Goal: Transaction & Acquisition: Purchase product/service

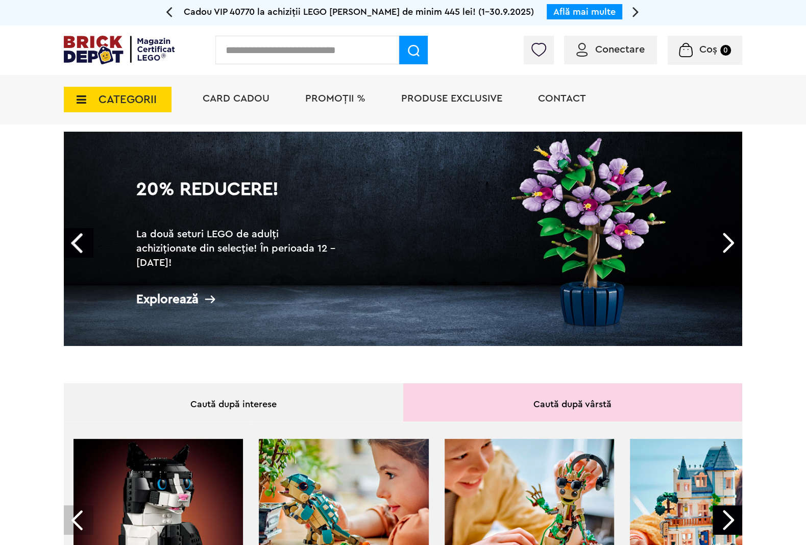
click at [215, 40] on input "text" at bounding box center [307, 50] width 184 height 29
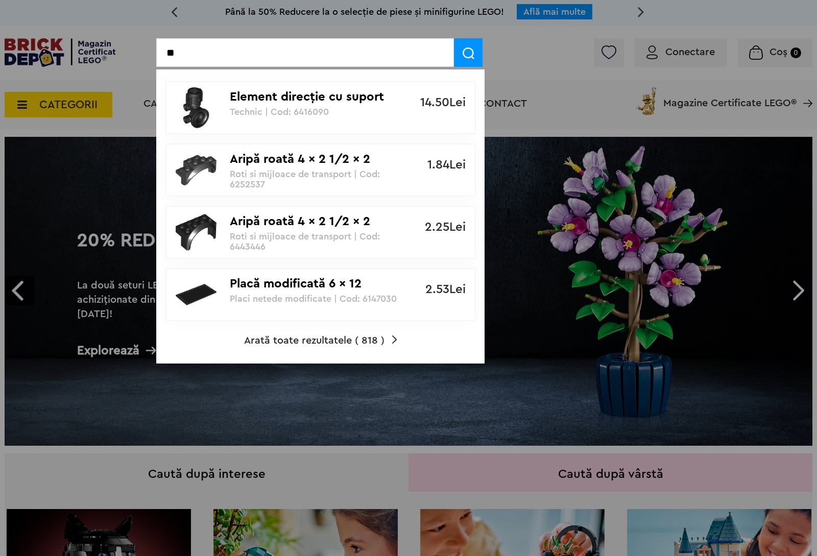
type input "*"
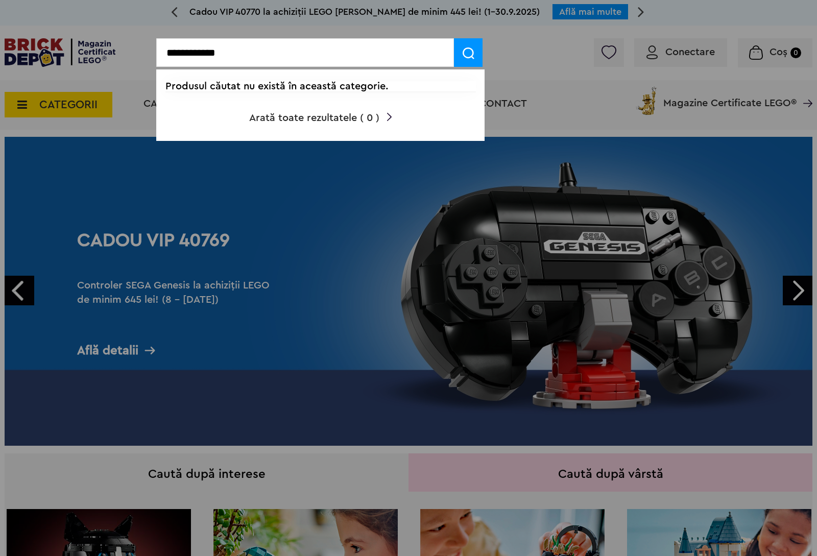
drag, startPoint x: 196, startPoint y: 55, endPoint x: 5, endPoint y: 57, distance: 191.4
click at [156, 56] on input "**********" at bounding box center [305, 52] width 298 height 29
type input "**********"
click at [60, 76] on div at bounding box center [408, 278] width 817 height 556
click at [99, 75] on div at bounding box center [408, 278] width 817 height 556
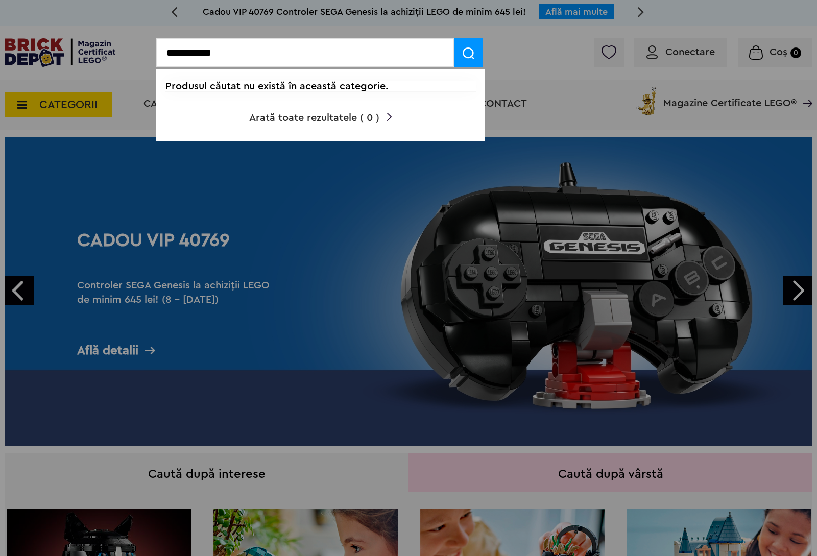
click at [72, 102] on div at bounding box center [408, 278] width 817 height 556
drag, startPoint x: 287, startPoint y: 36, endPoint x: 75, endPoint y: 64, distance: 214.7
click at [156, 63] on input "**********" at bounding box center [305, 52] width 298 height 29
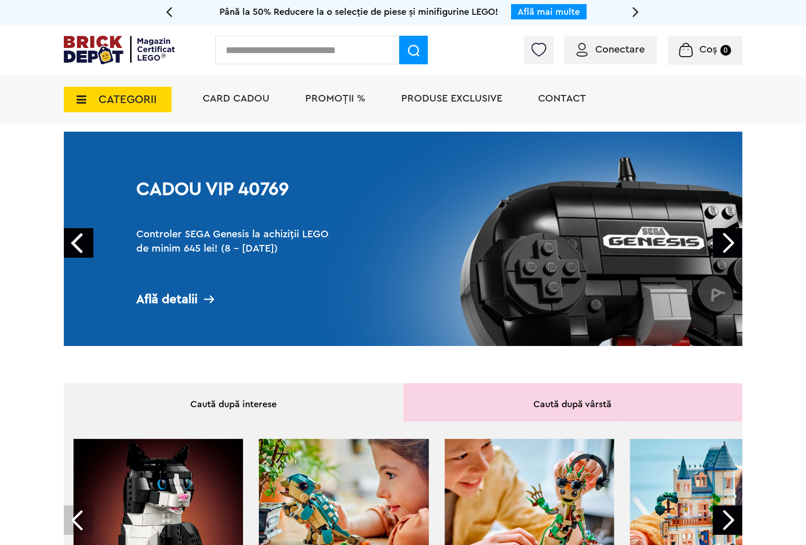
drag, startPoint x: 94, startPoint y: 105, endPoint x: 110, endPoint y: 124, distance: 24.7
click at [93, 104] on span "CATEGORII" at bounding box center [118, 100] width 108 height 26
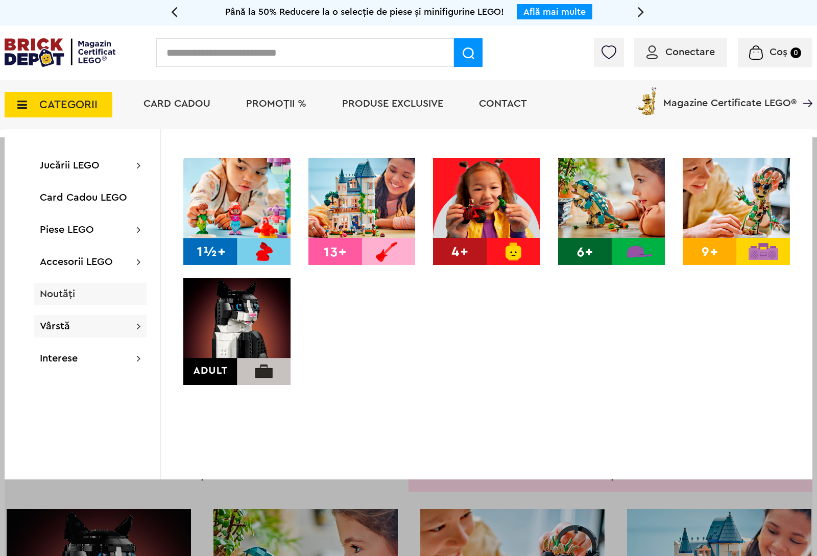
click at [64, 305] on div "Noutăți" at bounding box center [90, 294] width 113 height 22
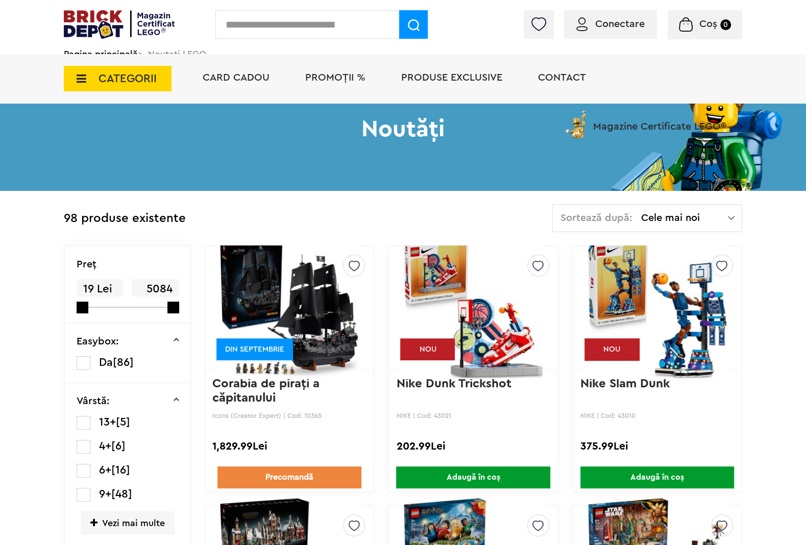
scroll to position [214, 0]
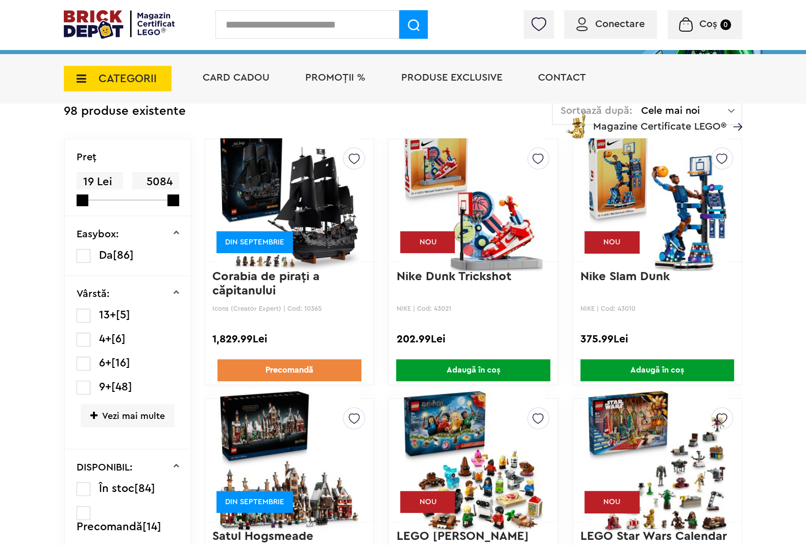
click at [288, 262] on img at bounding box center [289, 200] width 142 height 143
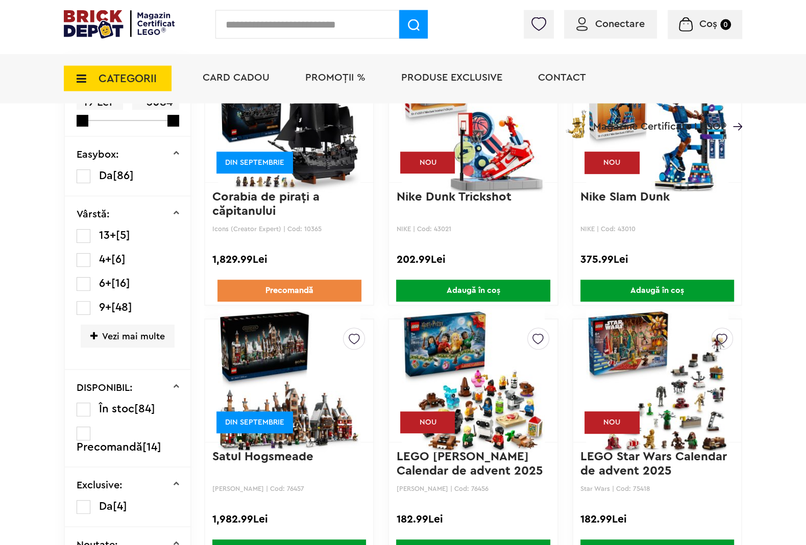
scroll to position [186, 0]
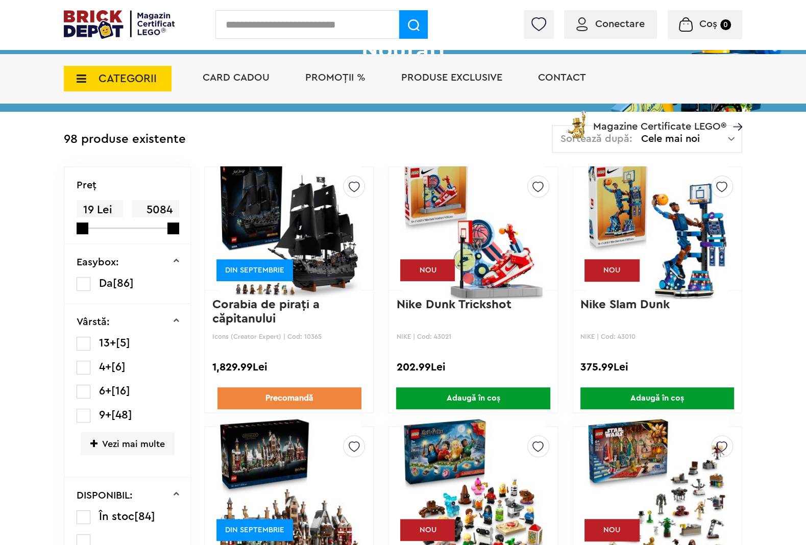
click at [740, 125] on div "Sortează după: Cele mai noi Cele mai noi Cele mai vechi Cele mai ieftine Cele m…" at bounding box center [647, 139] width 190 height 28
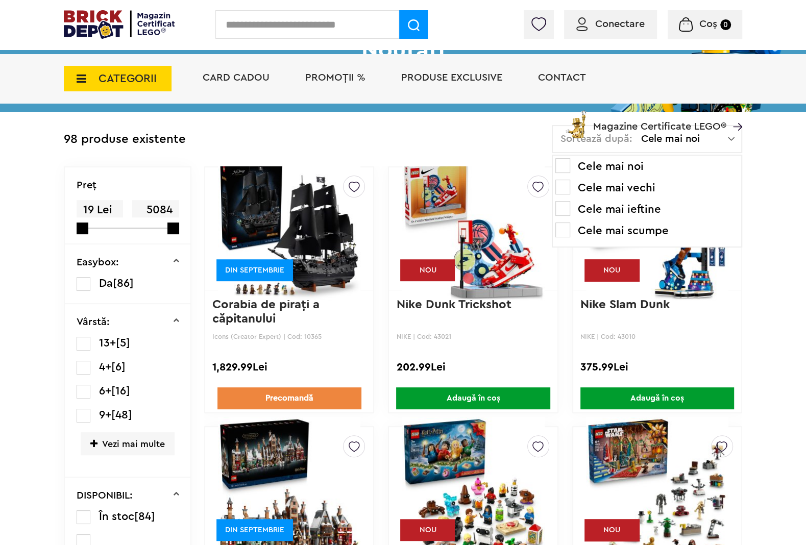
click at [740, 128] on div "Sortează după: Cele mai noi Cele mai noi Cele mai vechi Cele mai ieftine Cele m…" at bounding box center [647, 139] width 190 height 28
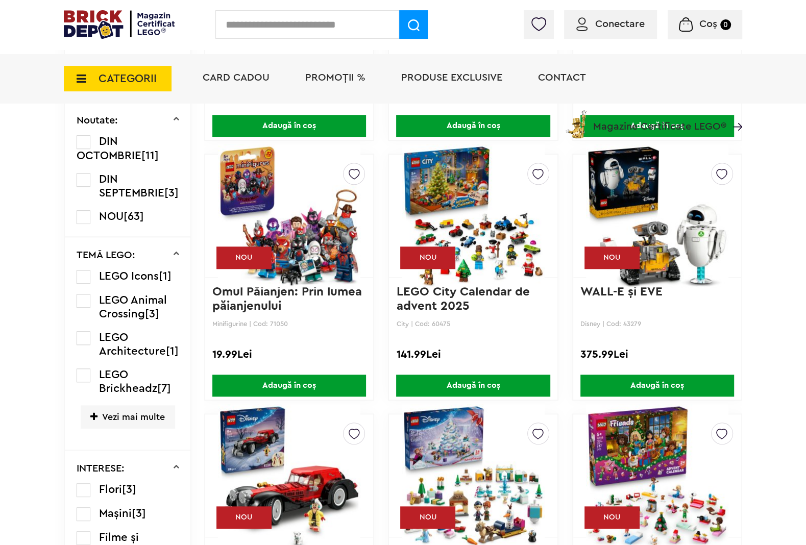
scroll to position [692, 0]
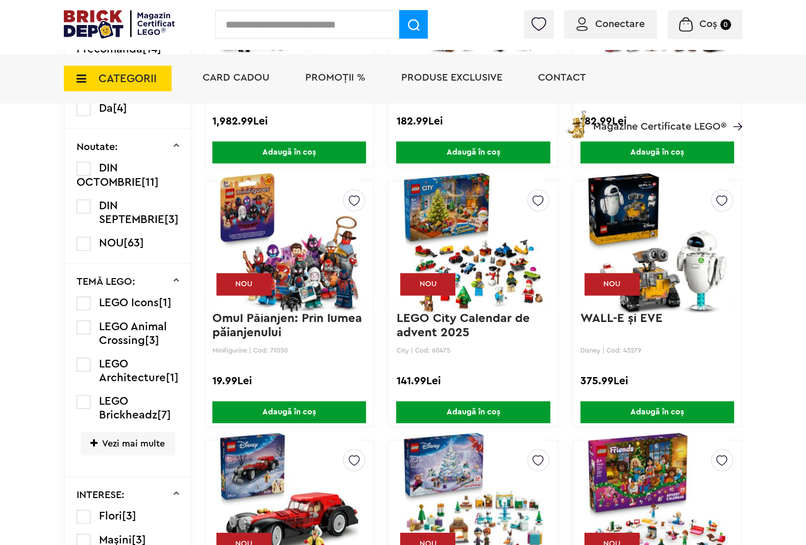
click at [77, 200] on label at bounding box center [84, 207] width 14 height 14
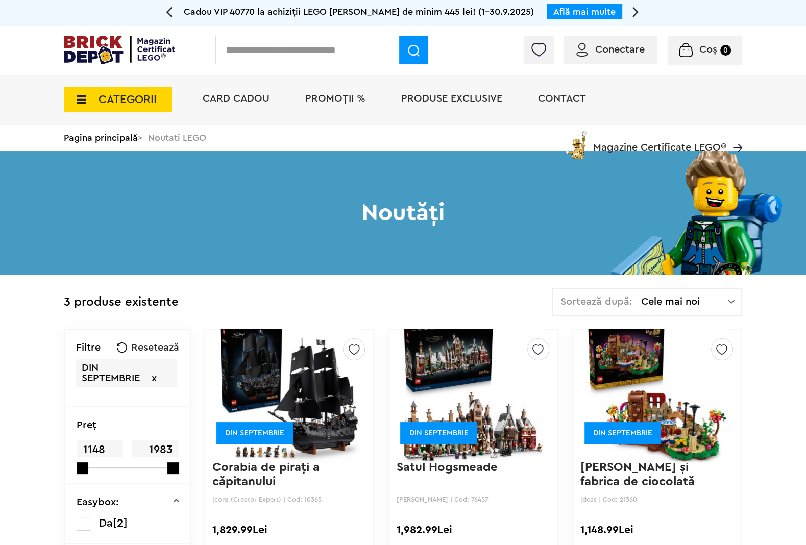
scroll to position [214, 0]
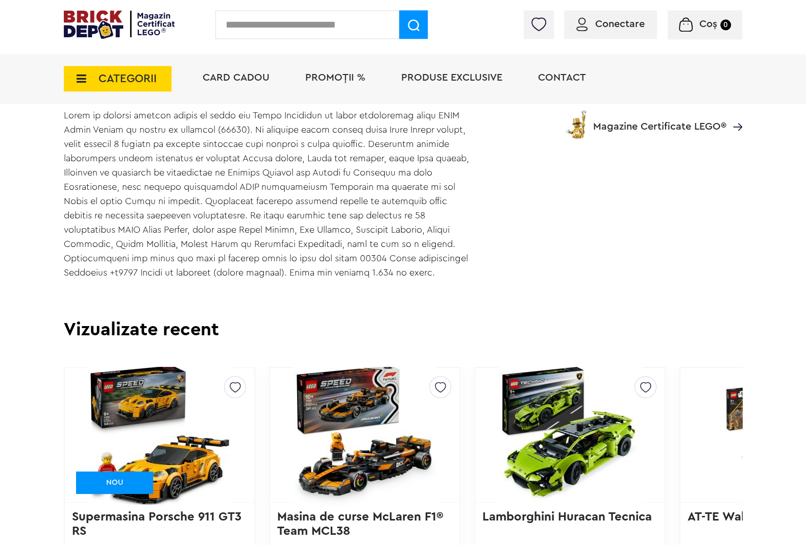
scroll to position [911, 0]
